Goal: Information Seeking & Learning: Learn about a topic

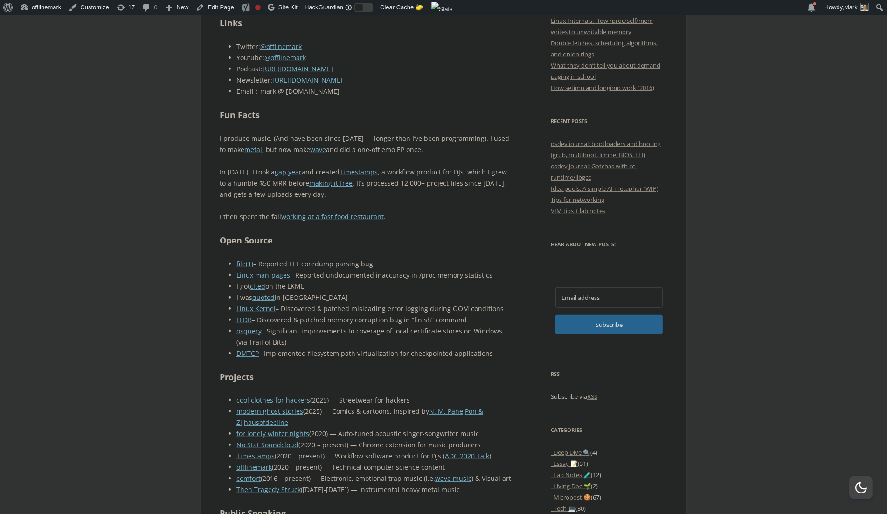
scroll to position [525, 0]
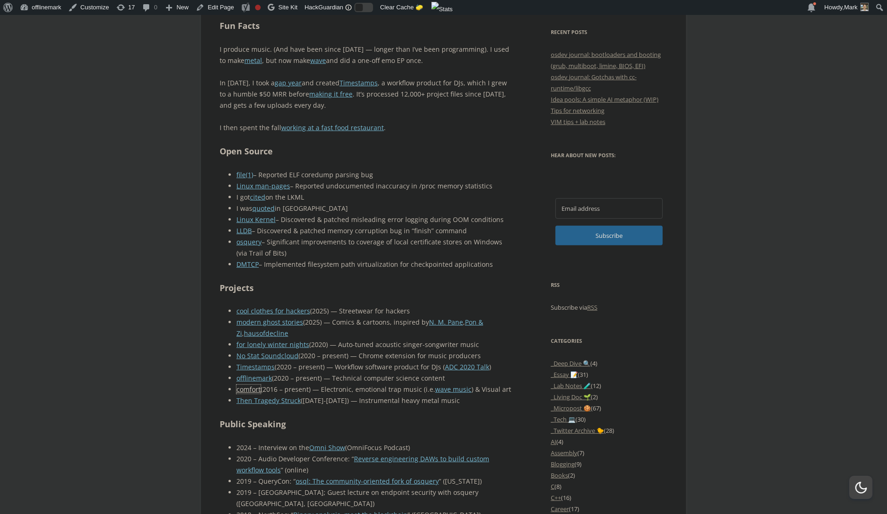
click at [246, 388] on link "comfort" at bounding box center [248, 389] width 24 height 9
click at [145, 216] on body "About WordPress About WordPress Get Involved [DOMAIN_NAME] Documentation Learn …" at bounding box center [443, 517] width 887 height 2010
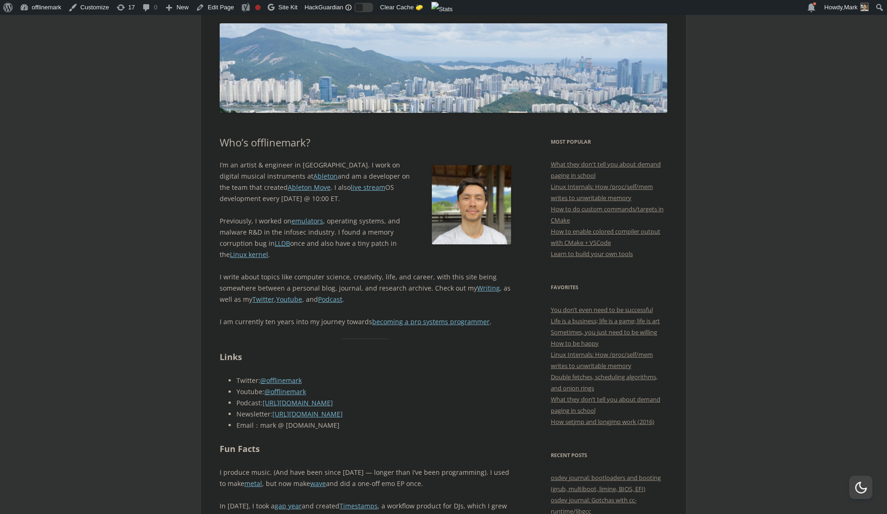
scroll to position [128, 0]
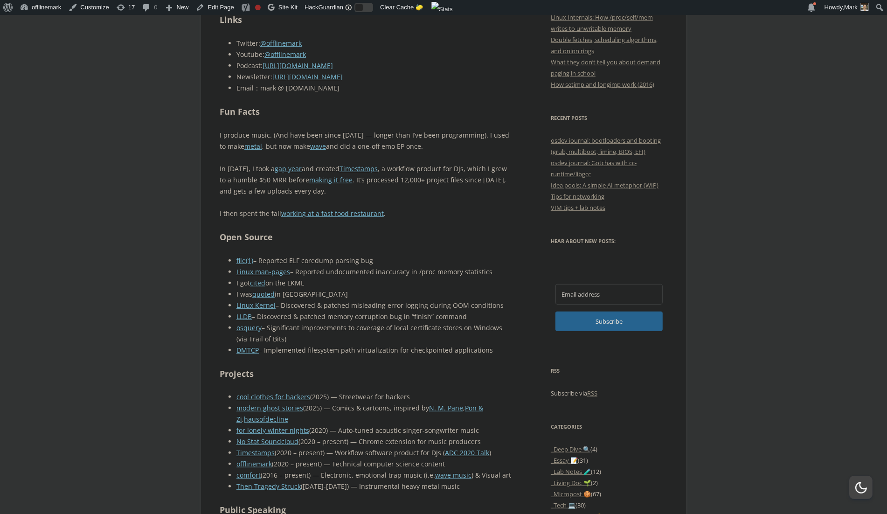
scroll to position [479, 0]
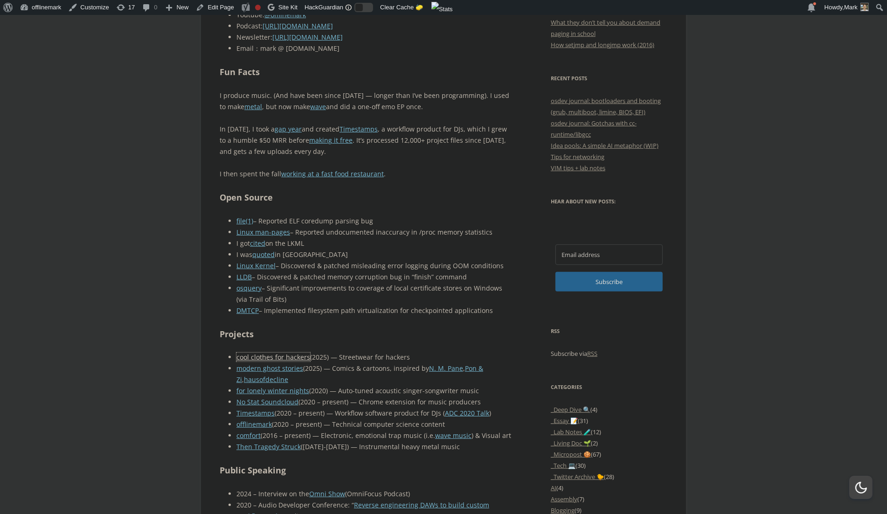
click at [260, 357] on link "cool clothes for hackers" at bounding box center [273, 356] width 74 height 9
